Goal: Task Accomplishment & Management: Use online tool/utility

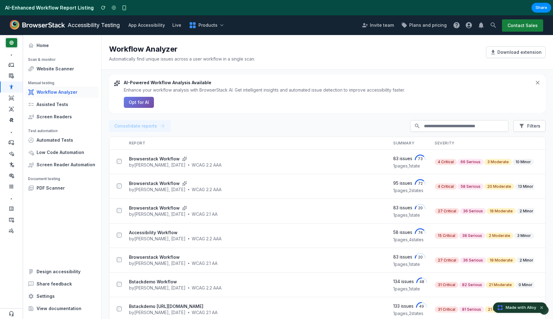
click at [143, 109] on div "AI-Powered Workflow Analysis Available Enhance your workflow analysis with Brow…" at bounding box center [327, 94] width 437 height 38
click at [143, 108] on div "AI-Powered Workflow Analysis Available Enhance your workflow analysis with Brow…" at bounding box center [327, 94] width 437 height 38
click at [143, 101] on button "Opt for AI" at bounding box center [139, 102] width 30 height 11
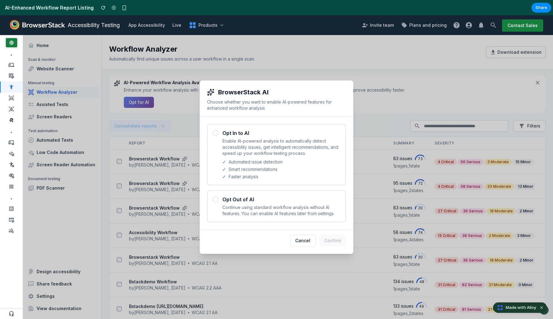
click at [244, 142] on p "Enable AI-powered analysis to automatically detect accessibility issues, get in…" at bounding box center [281, 147] width 118 height 18
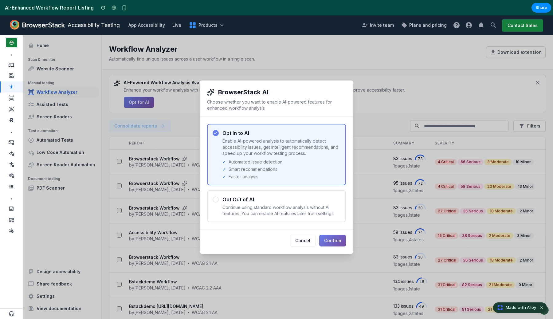
click at [335, 238] on button "Confirm" at bounding box center [332, 241] width 27 height 12
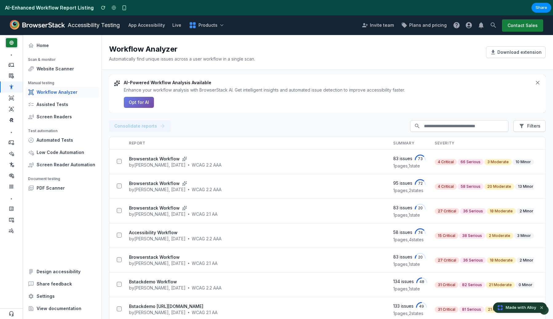
click at [140, 102] on button "Opt for AI" at bounding box center [139, 102] width 30 height 11
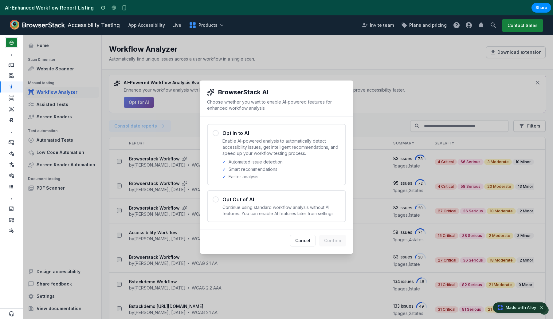
click at [273, 208] on p "Continue using standard workflow analysis without AI features. You can enable A…" at bounding box center [281, 210] width 118 height 12
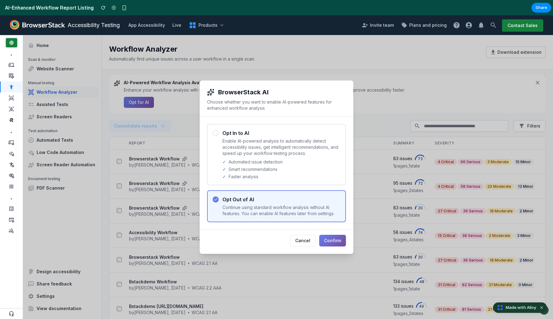
click at [322, 237] on button "Confirm" at bounding box center [332, 241] width 27 height 12
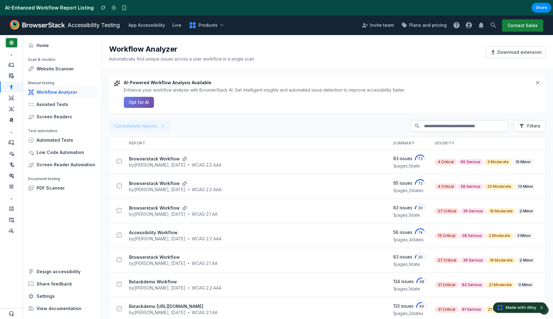
click at [144, 102] on button "Opt for AI" at bounding box center [139, 102] width 30 height 11
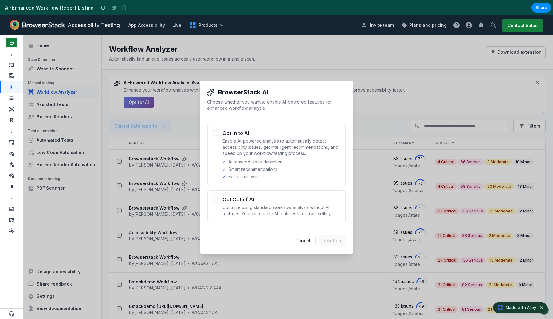
click at [256, 138] on p "Enable AI-powered analysis to automatically detect accessibility issues, get in…" at bounding box center [281, 147] width 118 height 18
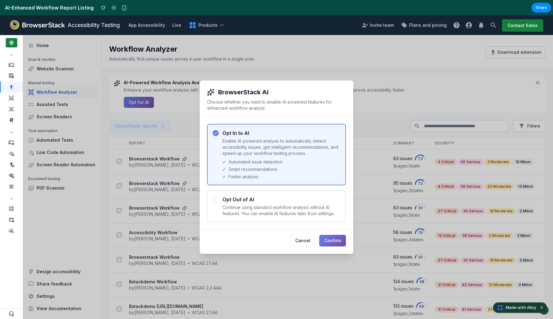
click at [324, 239] on button "Confirm" at bounding box center [332, 241] width 27 height 12
